Goal: Task Accomplishment & Management: Use online tool/utility

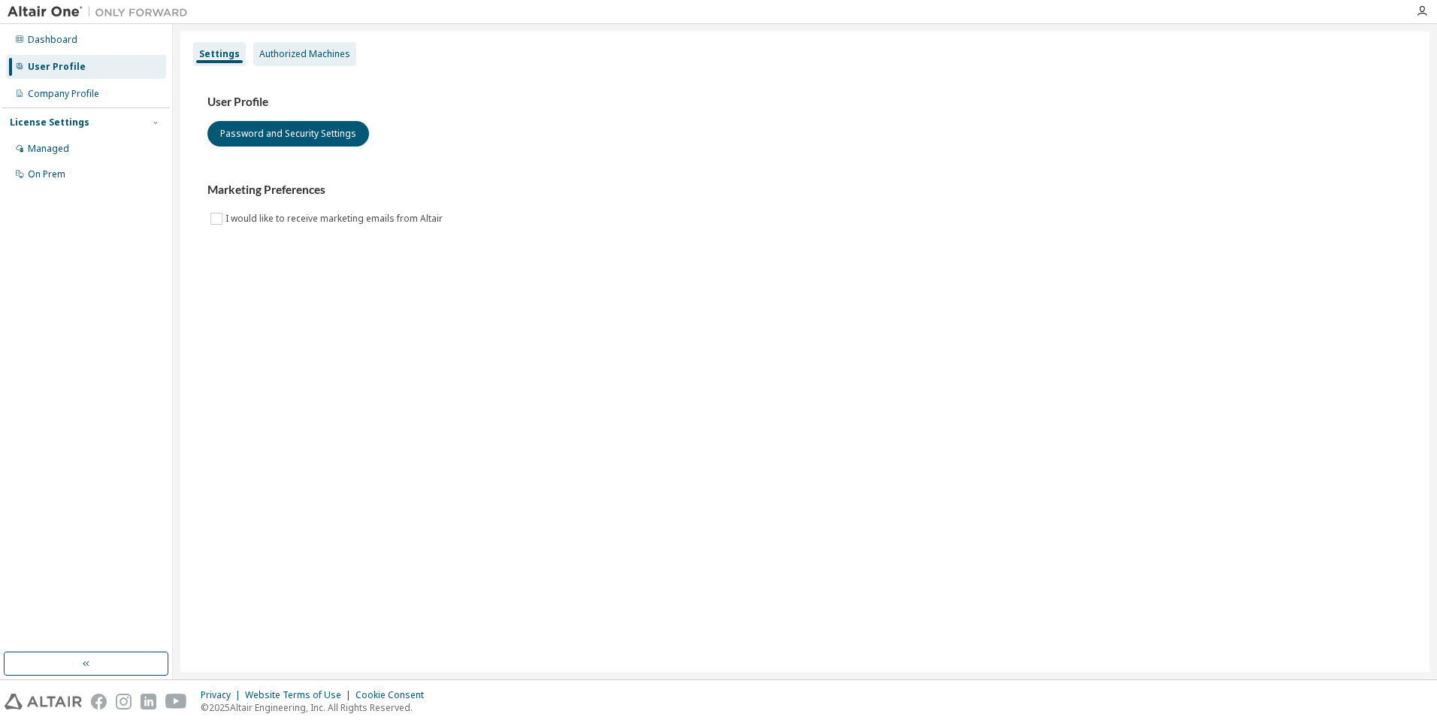
click at [312, 59] on div "Authorized Machines" at bounding box center [304, 54] width 91 height 12
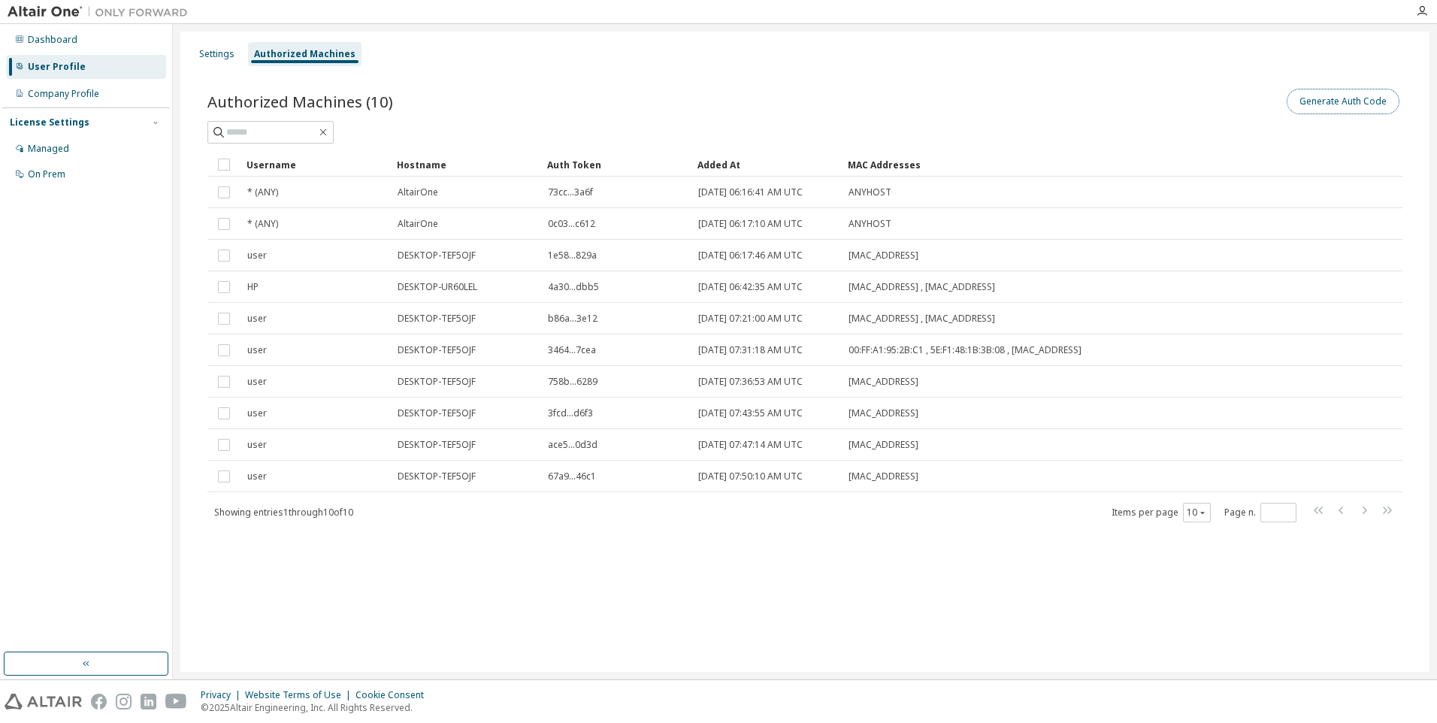
click at [1337, 107] on button "Generate Auth Code" at bounding box center [1343, 102] width 113 height 26
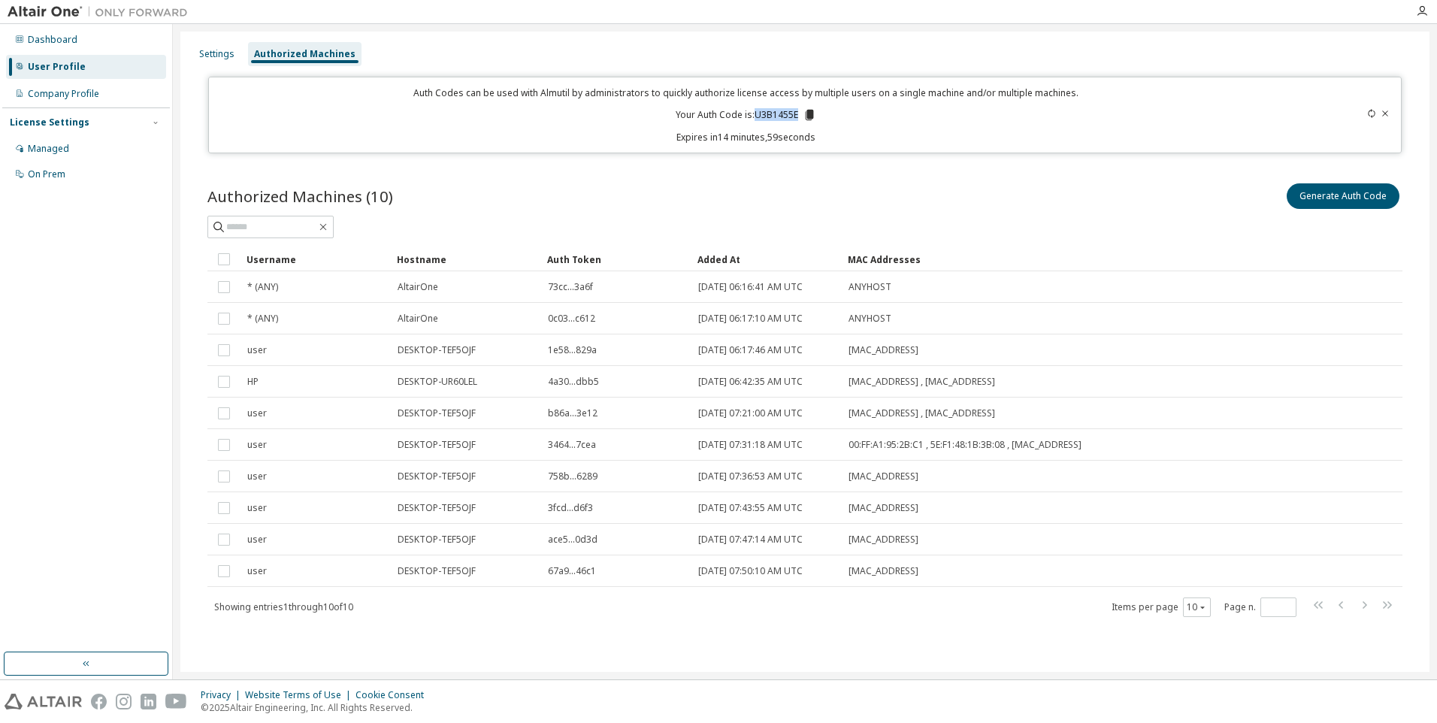
drag, startPoint x: 756, startPoint y: 116, endPoint x: 798, endPoint y: 116, distance: 42.1
click at [798, 116] on p "Your Auth Code is: U3B1455E" at bounding box center [746, 115] width 141 height 14
copy p "U3B1455E"
click at [1421, 12] on icon "button" at bounding box center [1422, 11] width 12 height 12
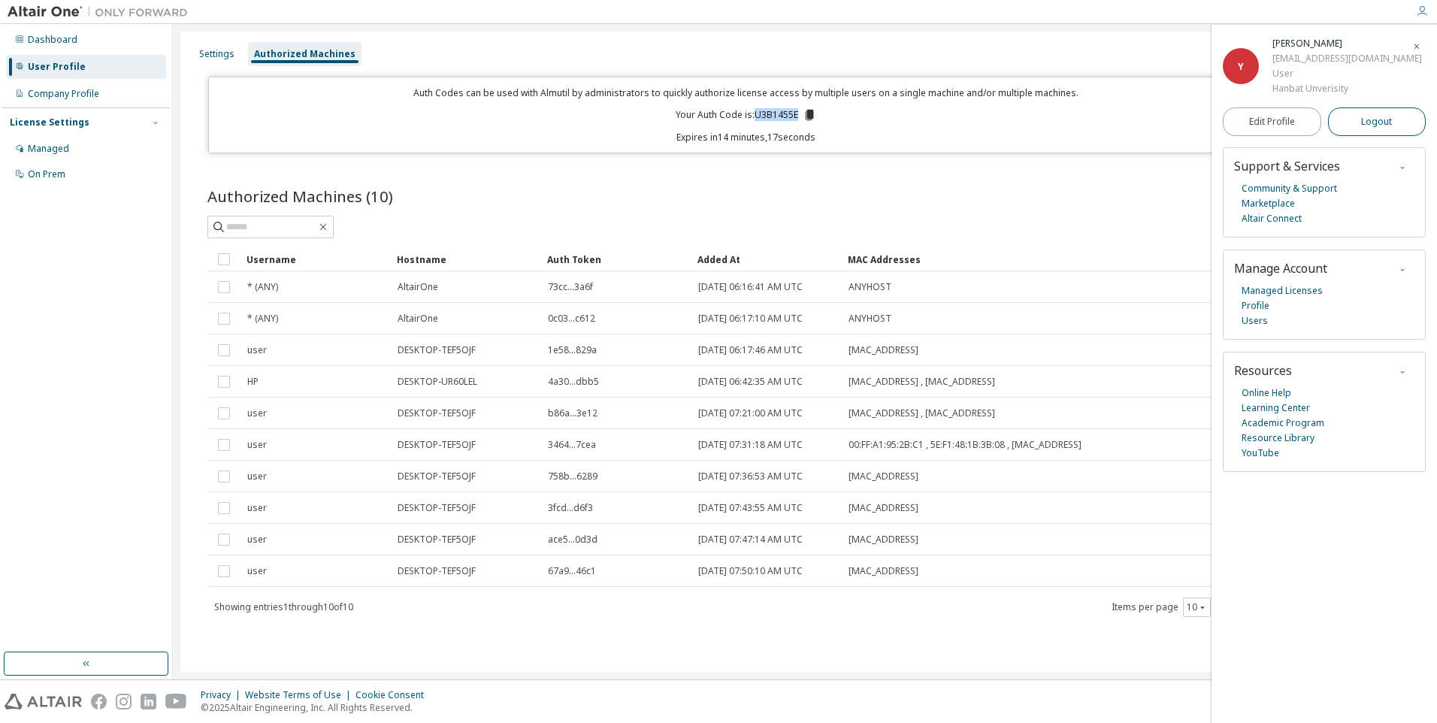
click at [1375, 119] on span "Logout" at bounding box center [1376, 121] width 31 height 15
